Goal: Information Seeking & Learning: Learn about a topic

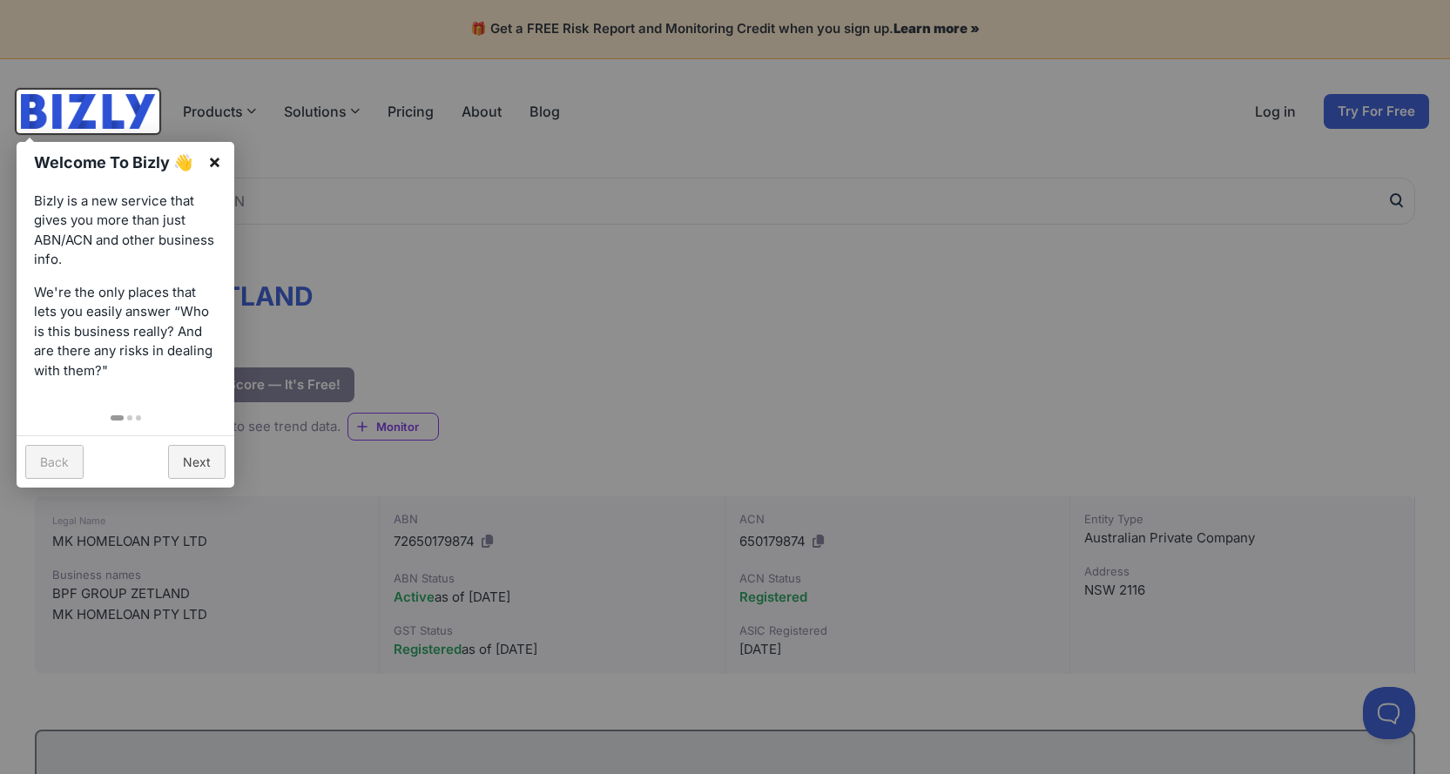
drag, startPoint x: 214, startPoint y: 158, endPoint x: 40, endPoint y: 192, distance: 177.6
click at [214, 158] on link "×" at bounding box center [214, 161] width 39 height 39
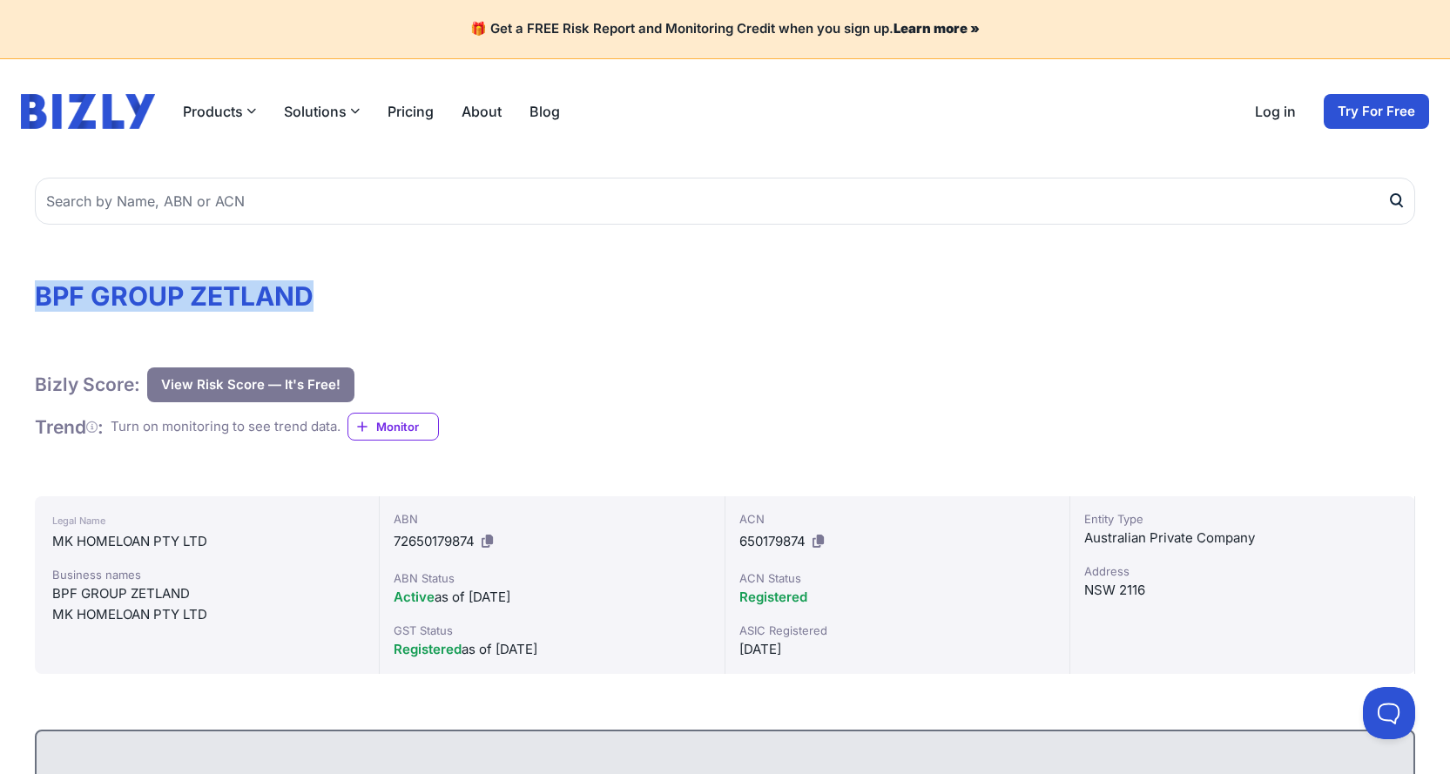
drag, startPoint x: 330, startPoint y: 307, endPoint x: 17, endPoint y: 280, distance: 313.8
copy h1 "BPF GROUP ZETLAND"
drag, startPoint x: 346, startPoint y: 299, endPoint x: 29, endPoint y: 275, distance: 317.9
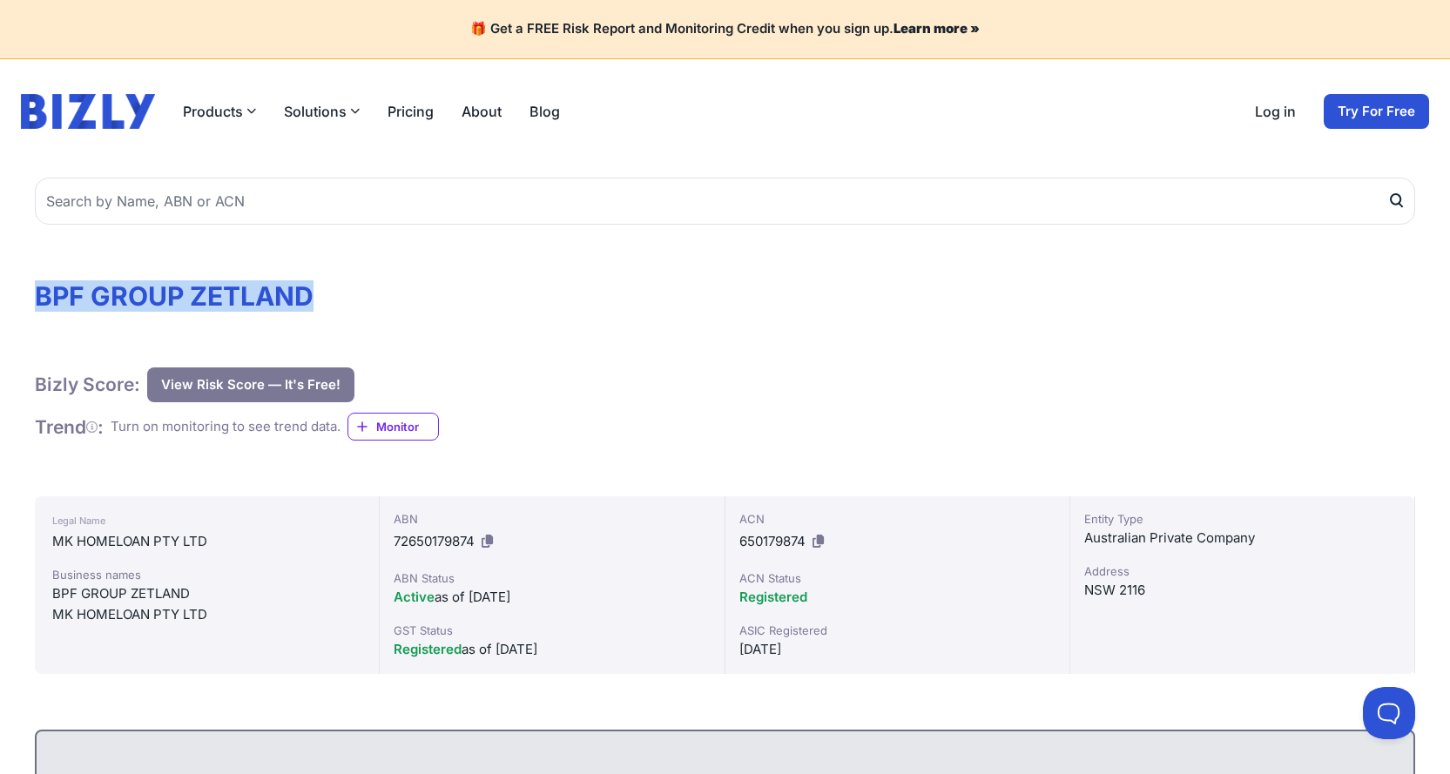
click at [234, 300] on h1 "BPF GROUP ZETLAND" at bounding box center [725, 295] width 1380 height 31
